Goal: Browse casually

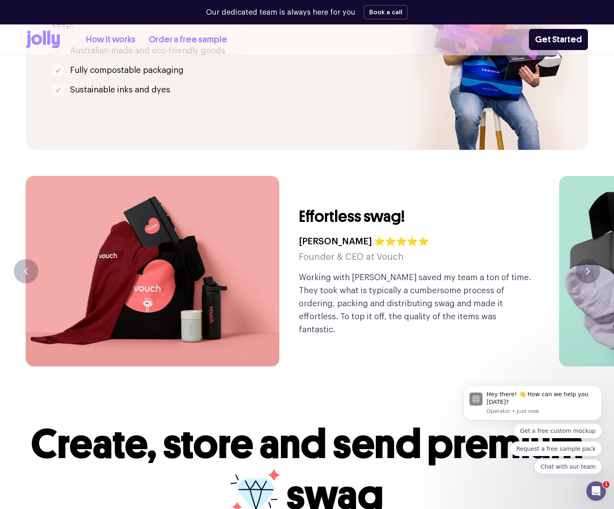
scroll to position [1899, 0]
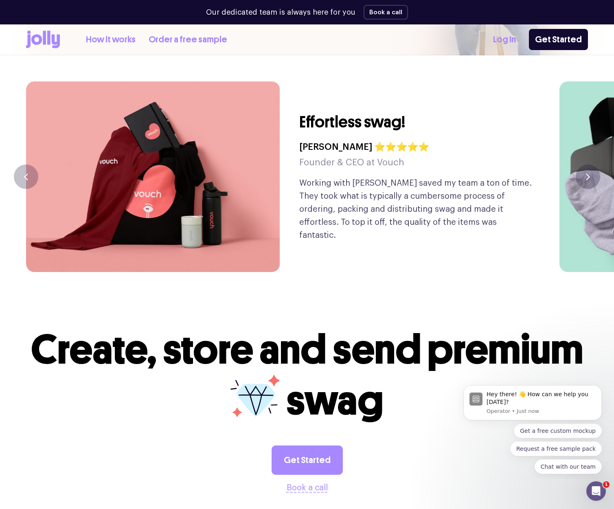
click at [445, 178] on p "Working with [PERSON_NAME] saved my team a ton of time. They took what is typic…" at bounding box center [416, 209] width 234 height 65
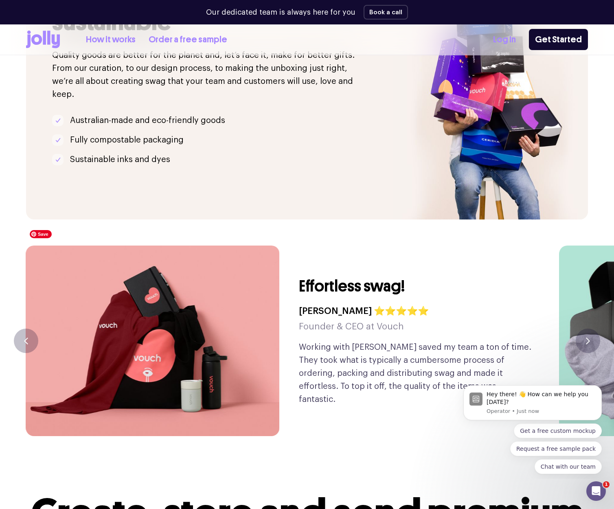
scroll to position [1585, 0]
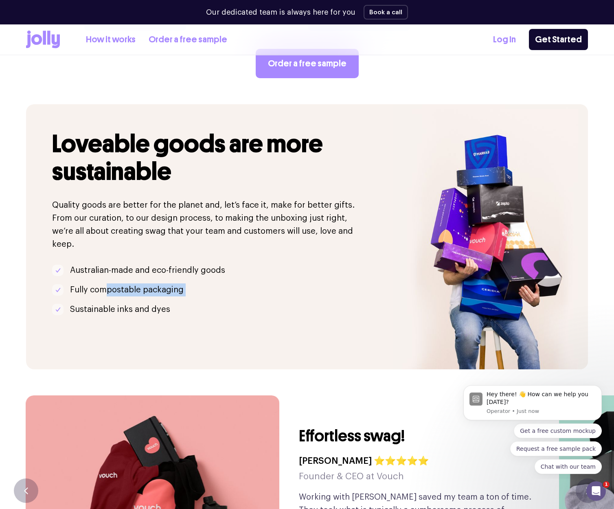
click at [250, 290] on div "Loveable goods are more sustainable Quality goods are better for the planet and…" at bounding box center [209, 236] width 367 height 265
drag, startPoint x: 271, startPoint y: 307, endPoint x: 111, endPoint y: 265, distance: 165.1
click at [270, 307] on div "Loveable goods are more sustainable Quality goods are better for the planet and…" at bounding box center [209, 236] width 367 height 265
drag, startPoint x: 87, startPoint y: 264, endPoint x: 229, endPoint y: 290, distance: 144.1
click at [180, 279] on ul "Australian-made and eco-friendly goods Fully compostable packaging Sustainable …" at bounding box center [209, 290] width 314 height 52
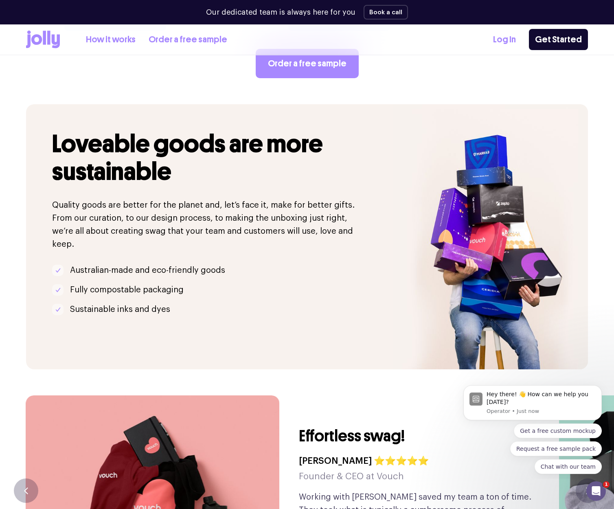
drag, startPoint x: 222, startPoint y: 290, endPoint x: 167, endPoint y: 258, distance: 63.0
click at [222, 290] on div "Loveable goods are more sustainable Quality goods are better for the planet and…" at bounding box center [209, 236] width 367 height 265
click at [114, 240] on div "Loveable goods are more sustainable Quality goods are better for the planet and…" at bounding box center [209, 236] width 367 height 265
click at [234, 264] on li "Australian-made and eco-friendly goods" at bounding box center [209, 270] width 314 height 13
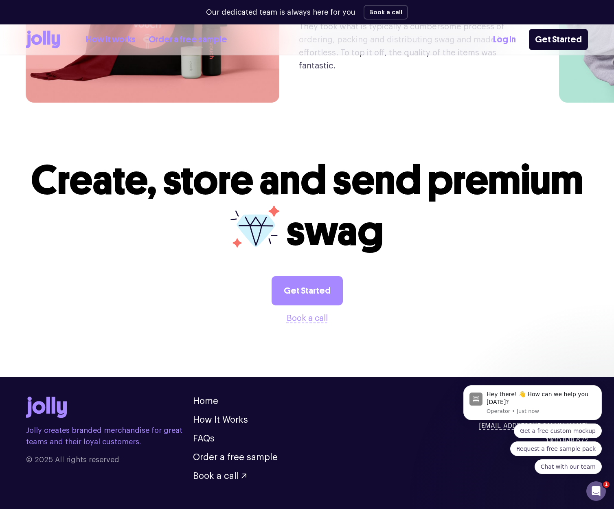
scroll to position [2067, 0]
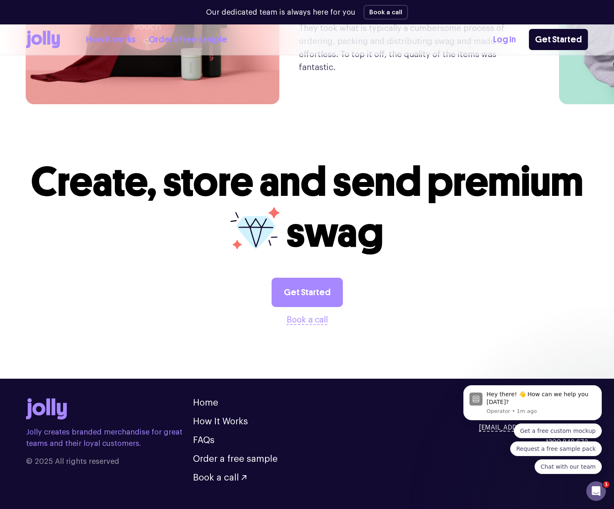
click at [573, 381] on div "Hey there! 👋 How can we help you [DATE]? Operator • 1m ago Get a free custom mo…" at bounding box center [533, 423] width 150 height 102
click at [573, 382] on div "Hey there! 👋 How can we help you [DATE]? Operator • 1m ago Get a free custom mo…" at bounding box center [533, 423] width 150 height 102
click at [573, 383] on div "Hey there! 👋 How can we help you [DATE]? Operator • 1m ago Get a free custom mo…" at bounding box center [533, 423] width 150 height 102
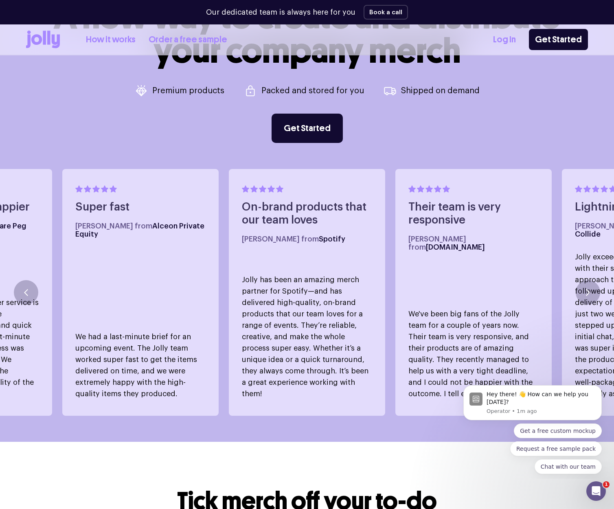
scroll to position [304, 0]
